Goal: Use online tool/utility: Utilize a website feature to perform a specific function

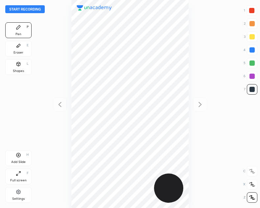
scroll to position [208, 155]
click at [24, 8] on button "Start recording" at bounding box center [24, 9] width 39 height 8
click at [23, 156] on div "Add Slide H" at bounding box center [18, 158] width 26 height 16
click at [59, 105] on icon at bounding box center [60, 105] width 8 height 8
click at [204, 107] on icon at bounding box center [200, 105] width 8 height 8
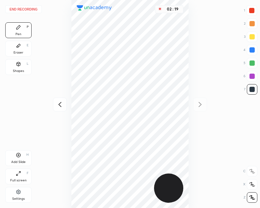
click at [60, 106] on icon at bounding box center [60, 105] width 8 height 8
click at [199, 104] on icon at bounding box center [200, 105] width 8 height 8
click at [23, 49] on div "Eraser E" at bounding box center [18, 49] width 26 height 16
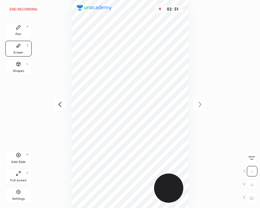
click at [22, 30] on div "Pen P" at bounding box center [18, 30] width 26 height 16
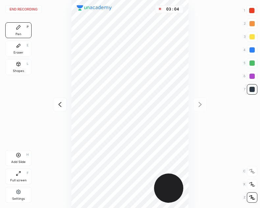
click at [55, 102] on div at bounding box center [60, 105] width 14 height 14
click at [196, 105] on icon at bounding box center [200, 105] width 8 height 8
click at [21, 64] on div "Shapes L" at bounding box center [18, 67] width 26 height 16
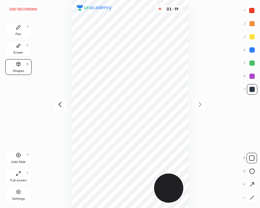
click at [12, 31] on div "Pen P" at bounding box center [18, 30] width 26 height 16
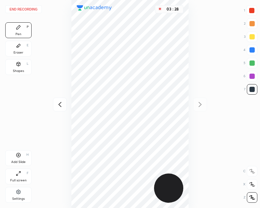
click at [55, 106] on div at bounding box center [60, 105] width 14 height 14
click at [55, 104] on div "03 : 29" at bounding box center [130, 104] width 155 height 208
click at [201, 101] on icon at bounding box center [200, 105] width 8 height 8
click at [199, 103] on div "03 : 30" at bounding box center [130, 104] width 155 height 208
click at [23, 12] on button "End recording" at bounding box center [23, 9] width 36 height 8
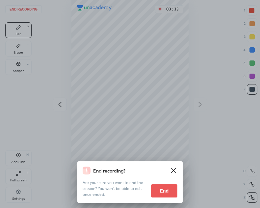
click at [161, 193] on button "End" at bounding box center [164, 190] width 26 height 13
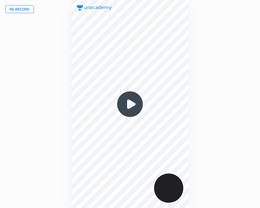
click at [131, 103] on img at bounding box center [130, 104] width 32 height 32
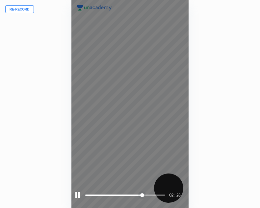
click at [78, 195] on div at bounding box center [77, 195] width 5 height 6
